Goal: Information Seeking & Learning: Learn about a topic

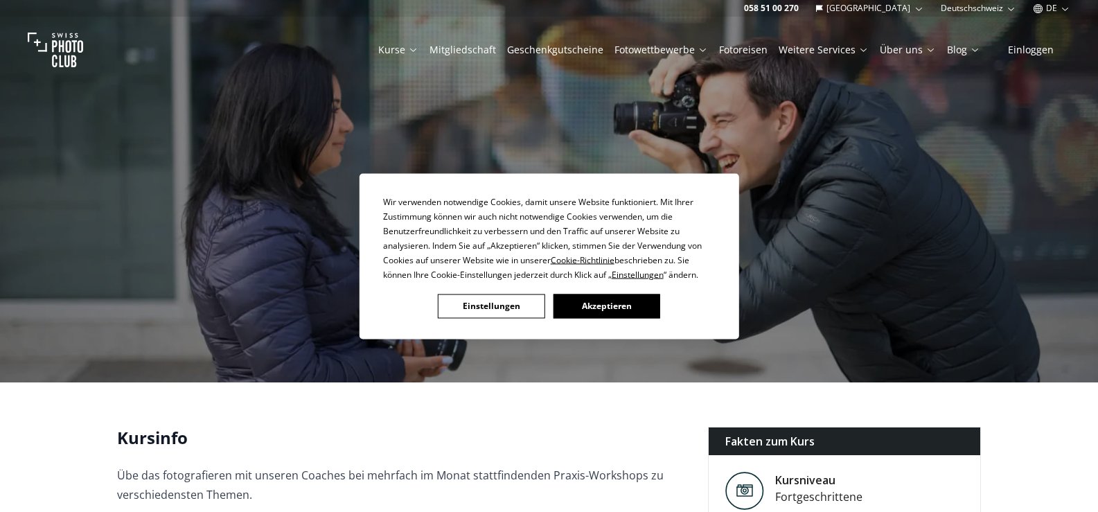
click at [613, 307] on button "Akzeptieren" at bounding box center [606, 306] width 107 height 24
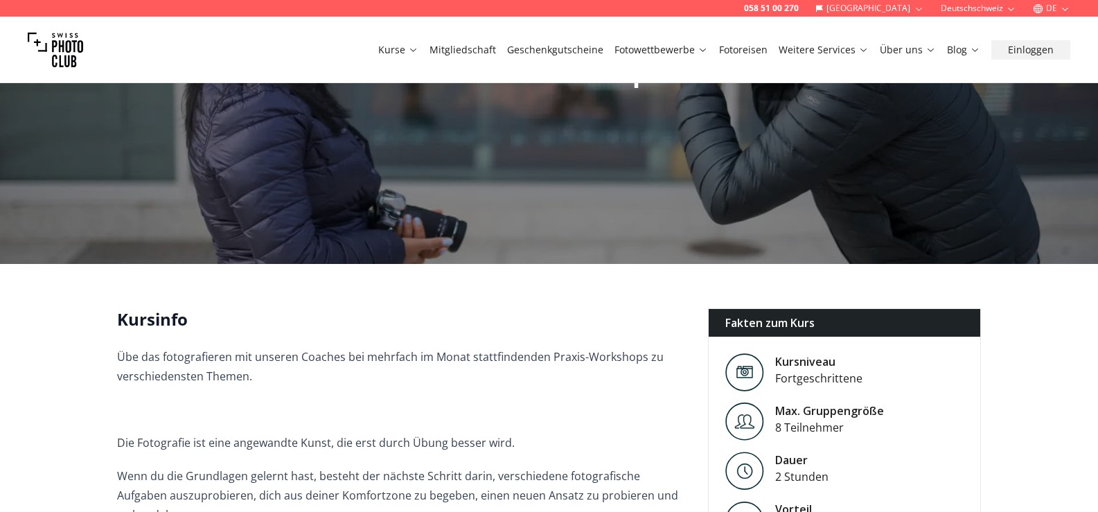
scroll to position [208, 0]
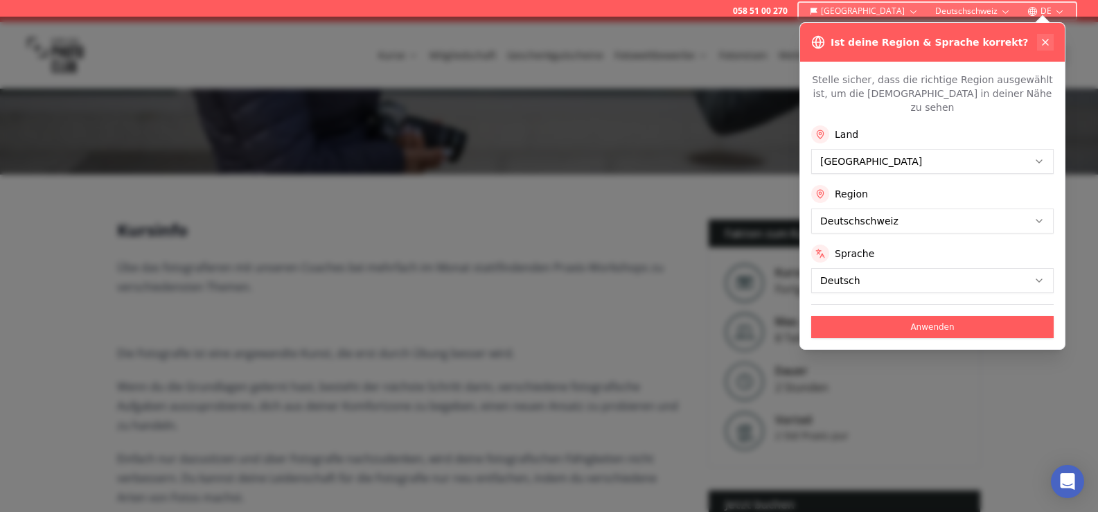
click at [1046, 44] on icon at bounding box center [1045, 42] width 11 height 11
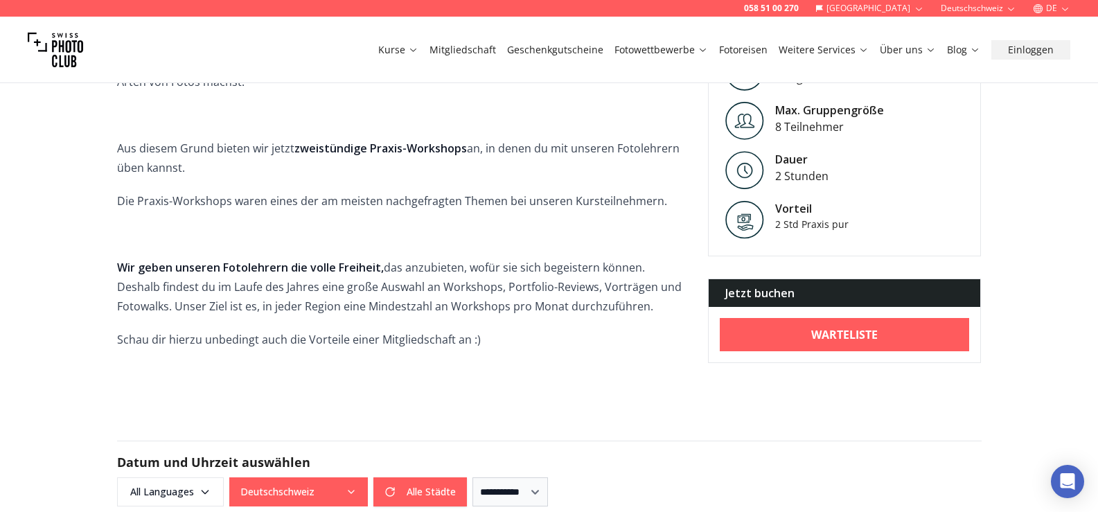
scroll to position [901, 0]
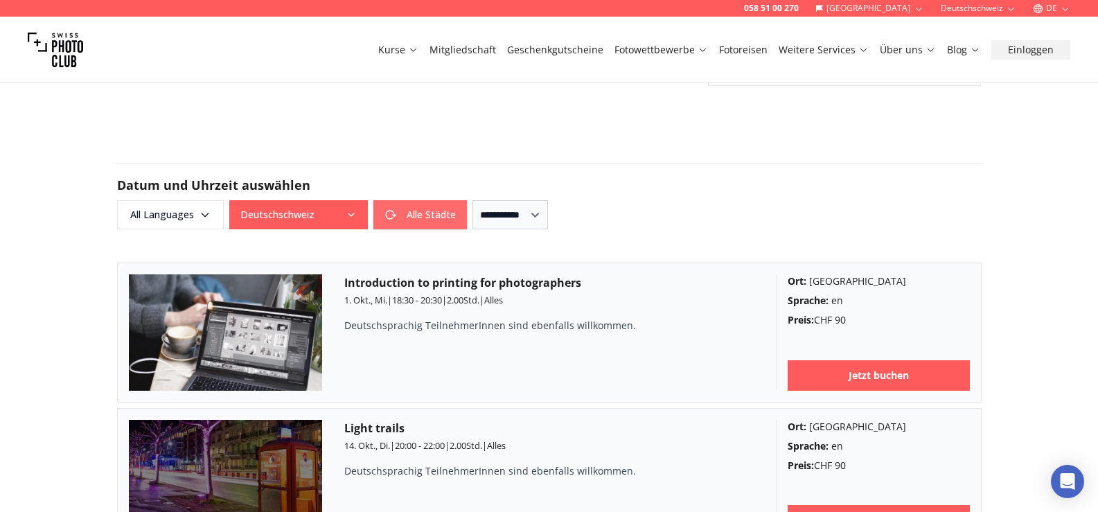
click at [427, 200] on button "Alle Städte" at bounding box center [421, 214] width 94 height 29
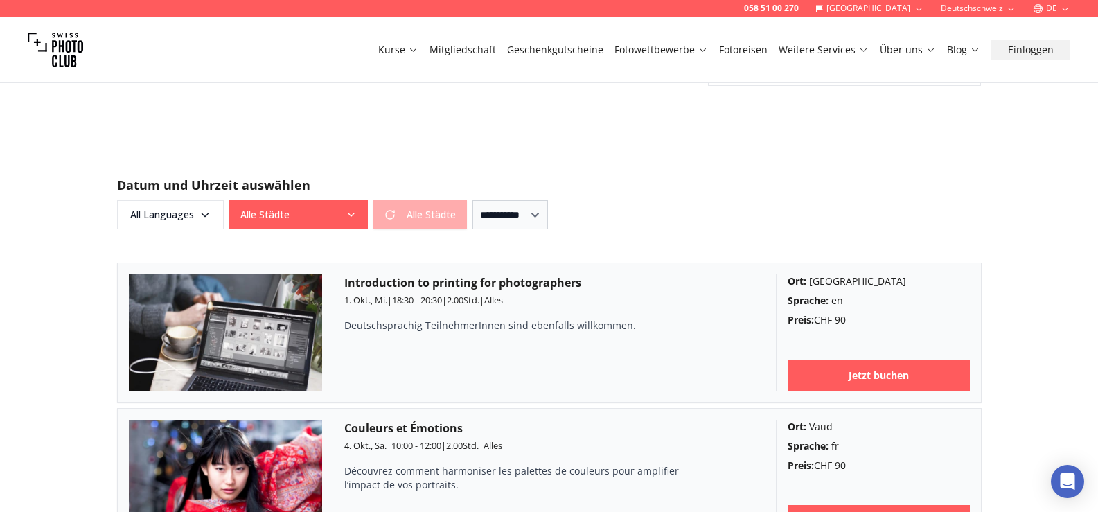
click at [350, 213] on icon "button" at bounding box center [352, 214] width 6 height 3
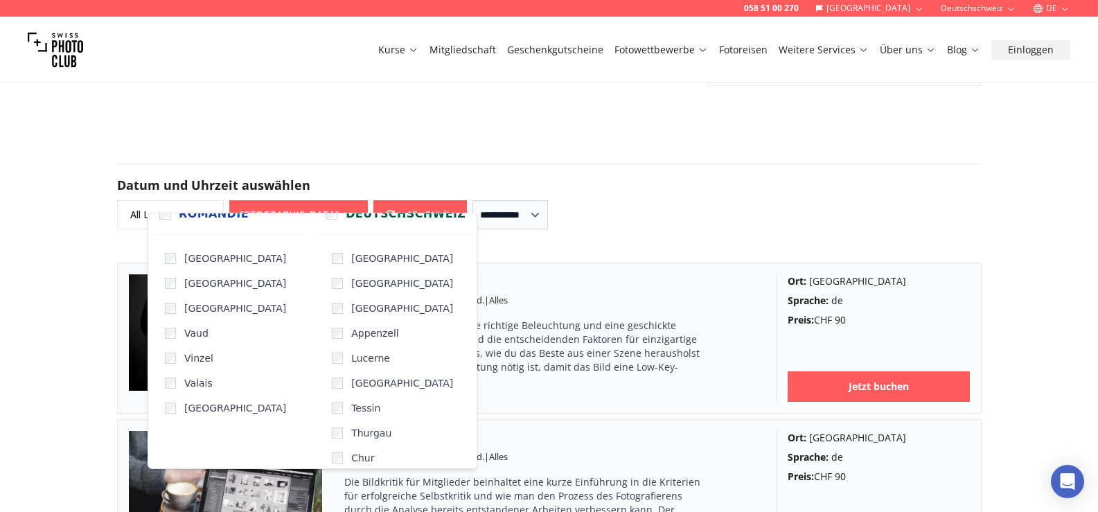
scroll to position [28, 0]
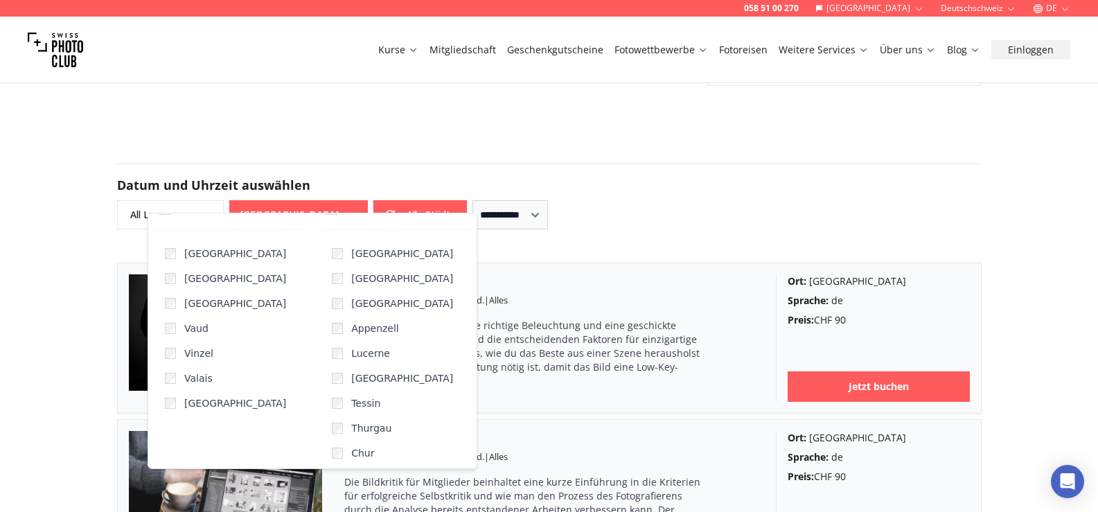
click at [669, 200] on div "**********" at bounding box center [549, 214] width 865 height 29
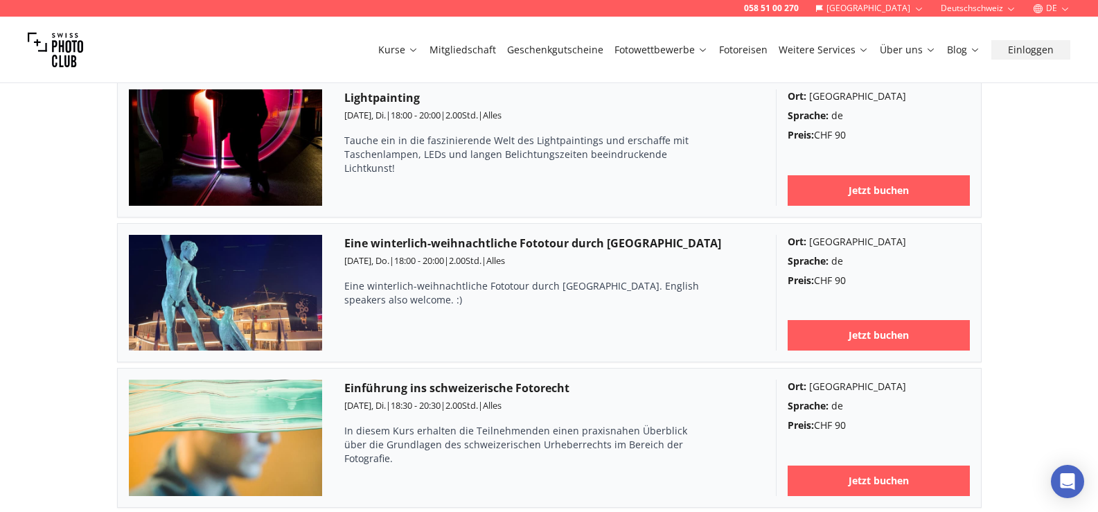
scroll to position [2772, 0]
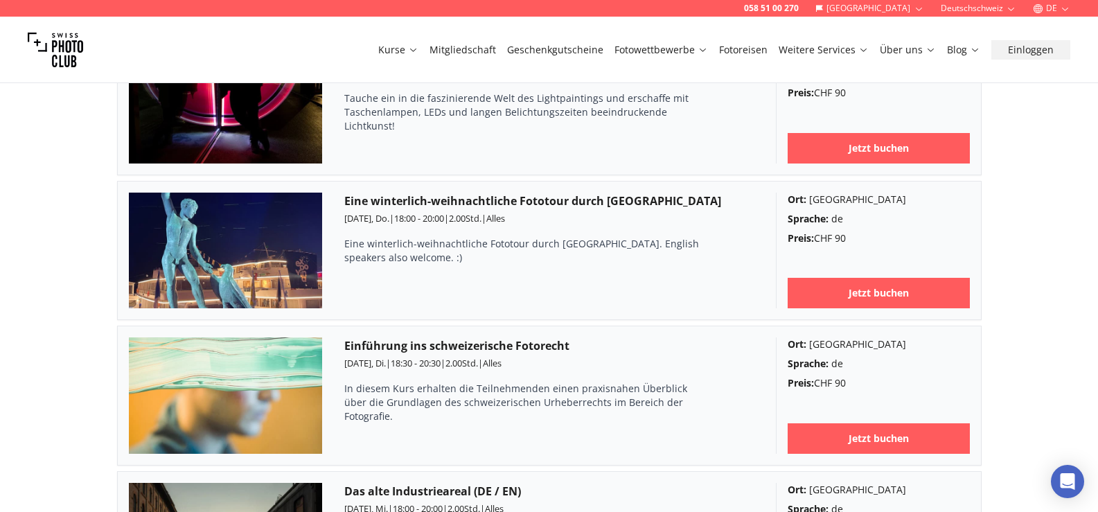
click at [566, 51] on link "Geschenkgutscheine" at bounding box center [555, 50] width 96 height 14
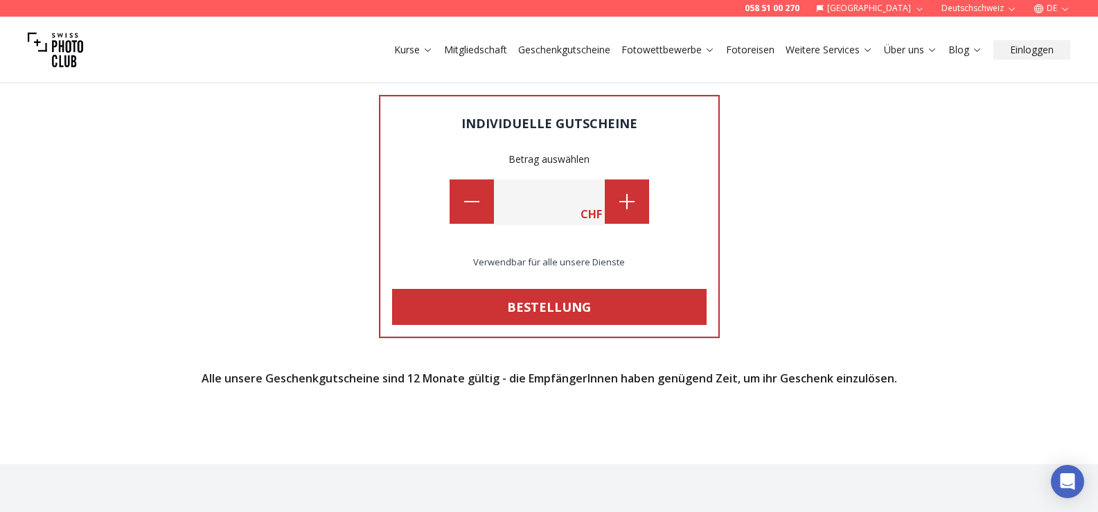
scroll to position [1525, 0]
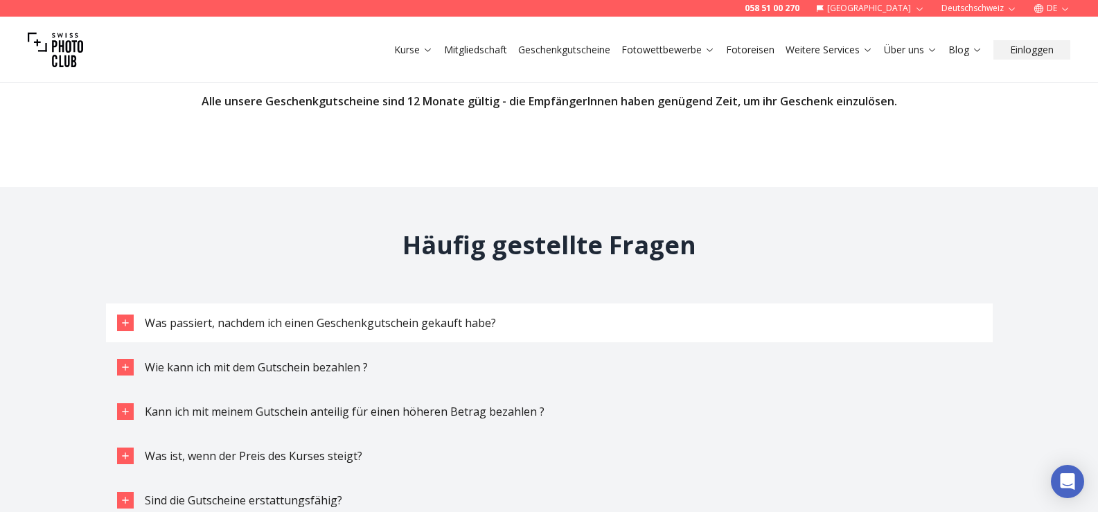
click at [163, 315] on span "Was passiert, nachdem ich einen Geschenkgutschein gekauft habe?" at bounding box center [320, 322] width 351 height 15
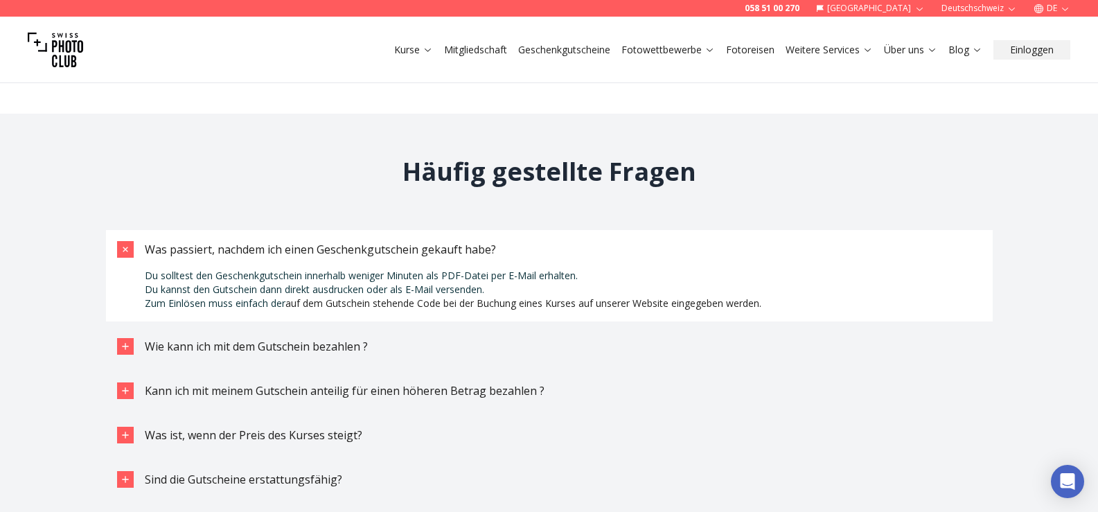
scroll to position [1663, 0]
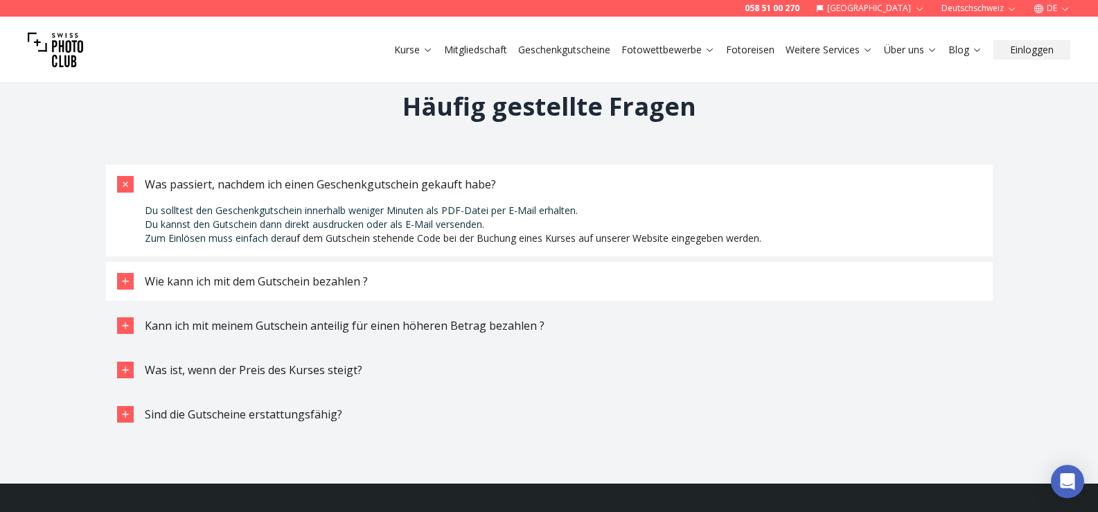
click at [137, 289] on button "Wie kann ich mit dem Gutschein bezahlen ?" at bounding box center [549, 281] width 887 height 39
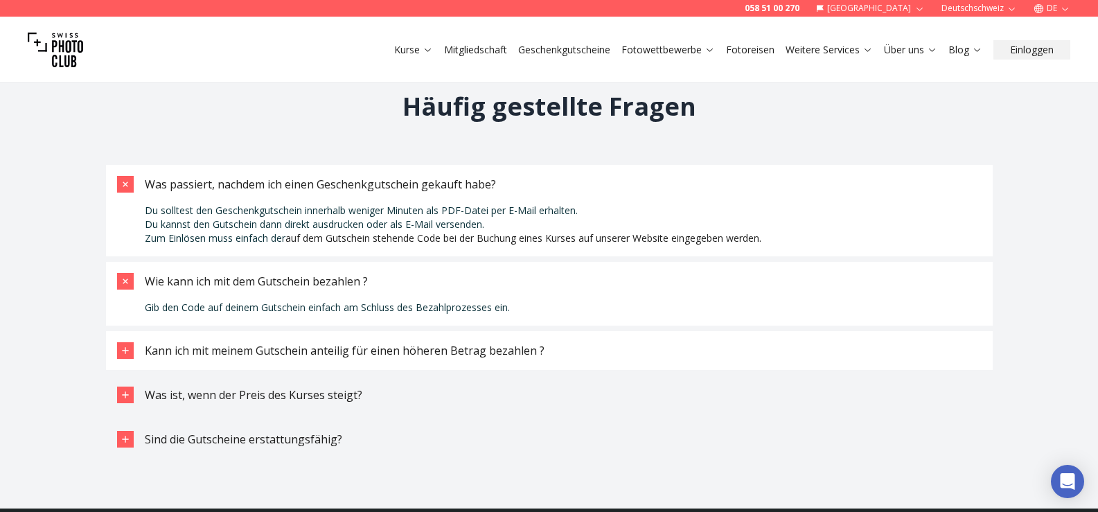
click at [304, 358] on span "Kann ich mit meinem Gutschein anteilig für einen höheren Betrag bezahlen ?" at bounding box center [345, 350] width 400 height 15
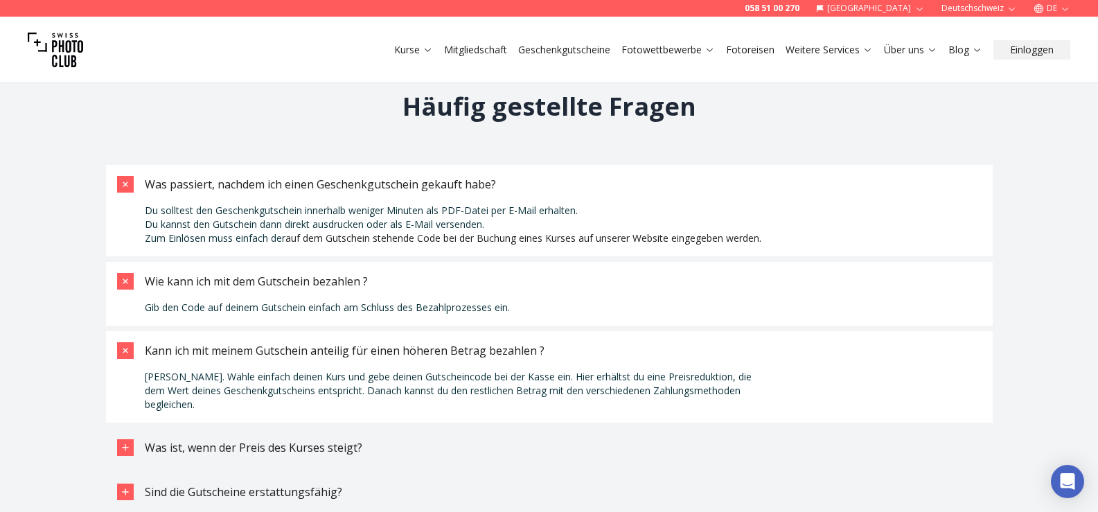
scroll to position [1871, 0]
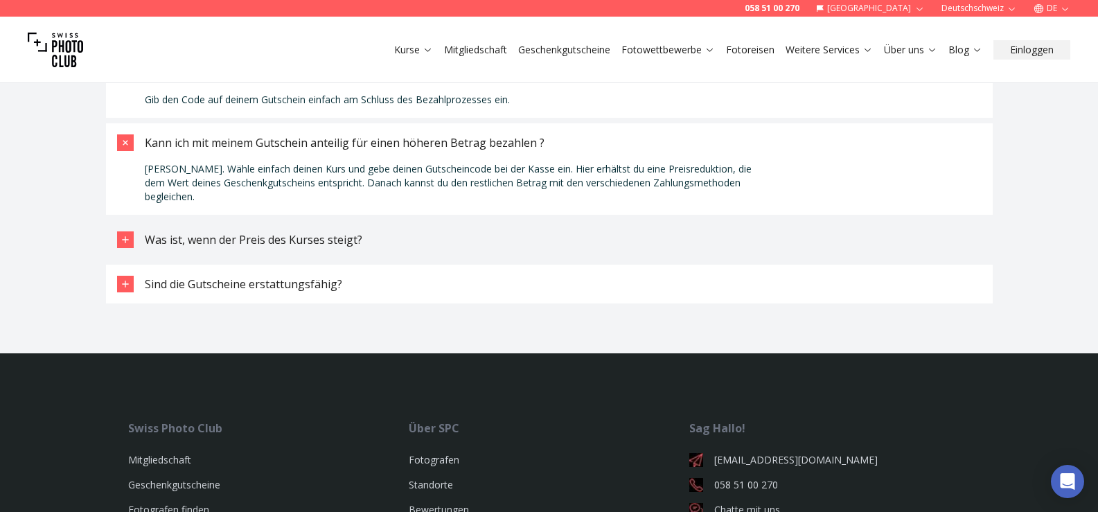
click at [220, 277] on span "Sind die Gutscheine erstattungsfähig?" at bounding box center [244, 284] width 198 height 15
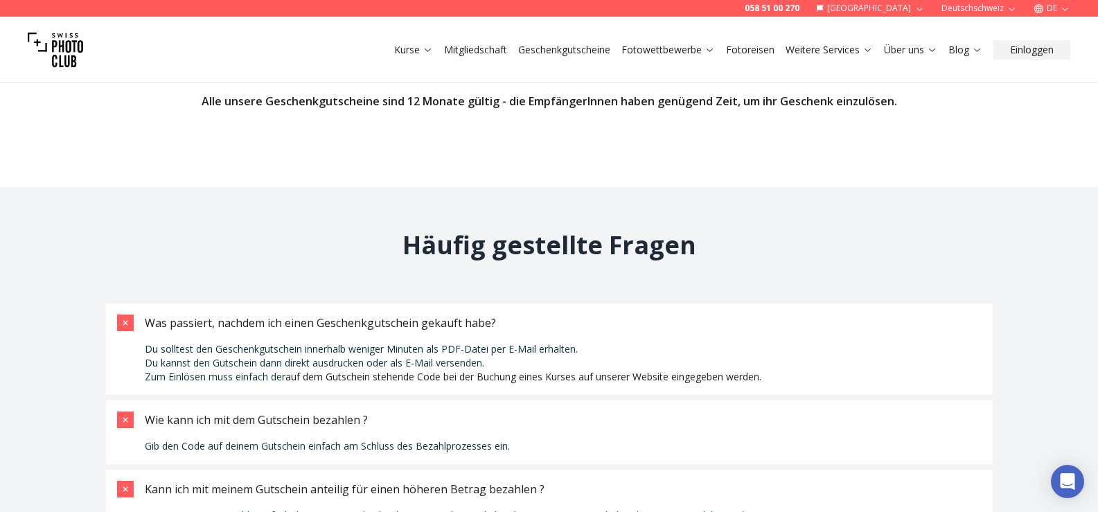
scroll to position [1178, 0]
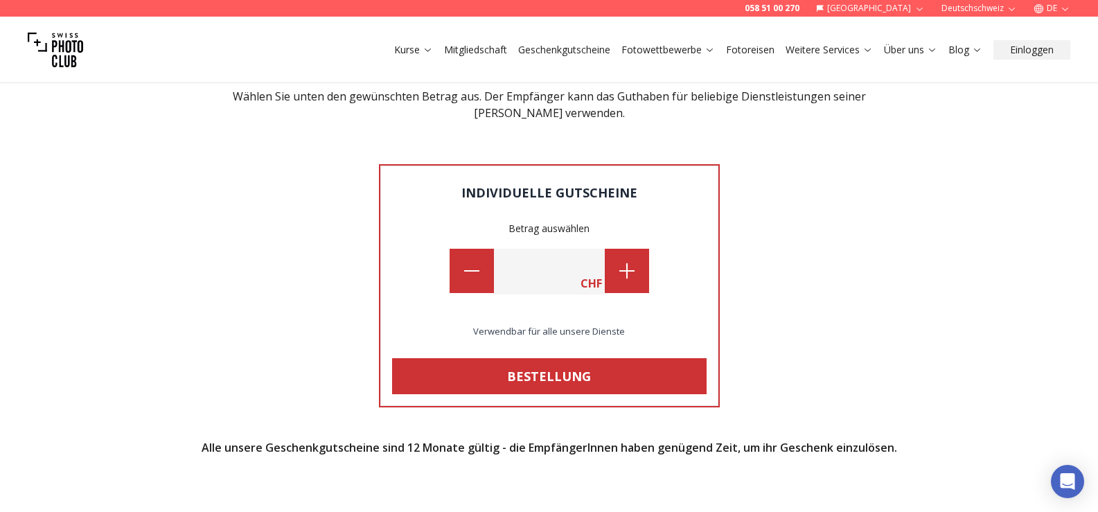
click at [456, 51] on link "Mitgliedschaft" at bounding box center [475, 50] width 63 height 14
